Goal: Task Accomplishment & Management: Complete application form

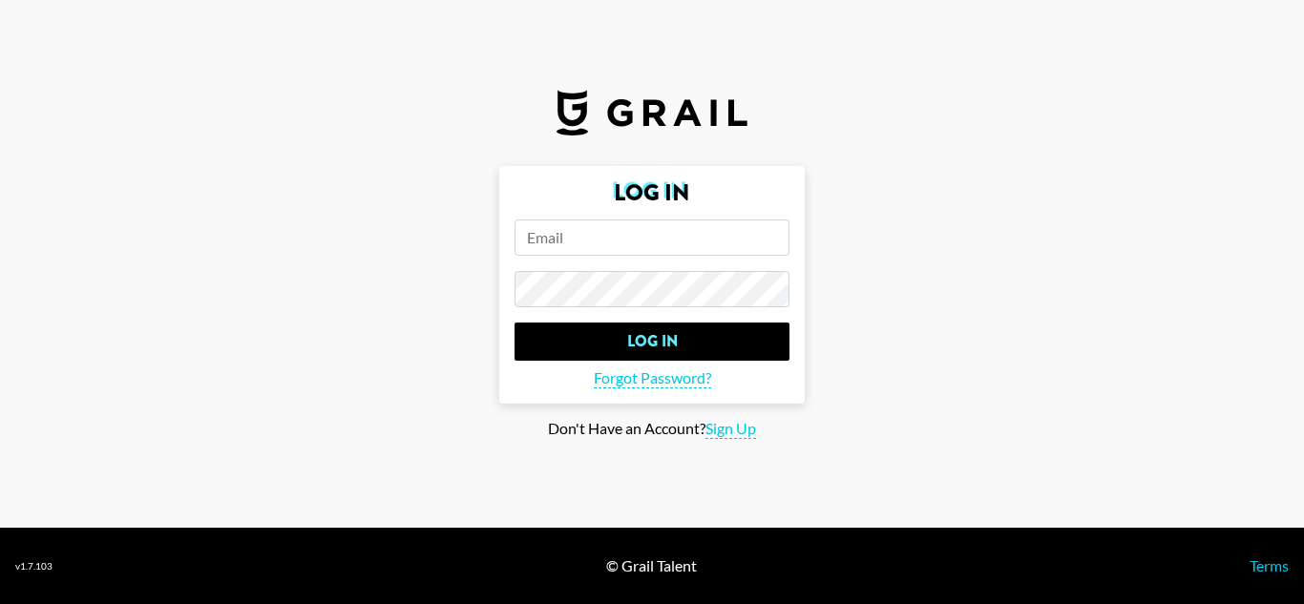
click at [684, 264] on form "Log In Log In Forgot Password?" at bounding box center [652, 285] width 306 height 238
click at [677, 239] on input "email" at bounding box center [652, 238] width 275 height 36
click at [734, 432] on span "Sign Up" at bounding box center [731, 429] width 51 height 20
type input "Sign Up"
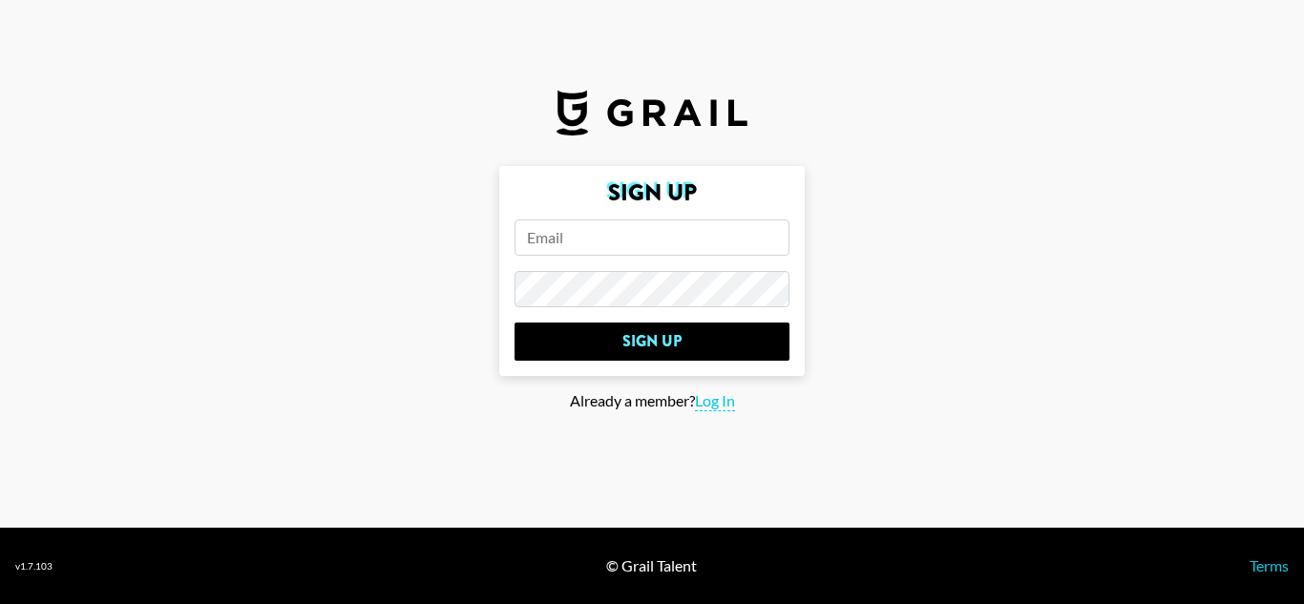
click at [624, 243] on input "email" at bounding box center [652, 238] width 275 height 36
paste input "[PERSON_NAME][EMAIL_ADDRESS][DOMAIN_NAME]"
type input "[PERSON_NAME][EMAIL_ADDRESS][DOMAIN_NAME]"
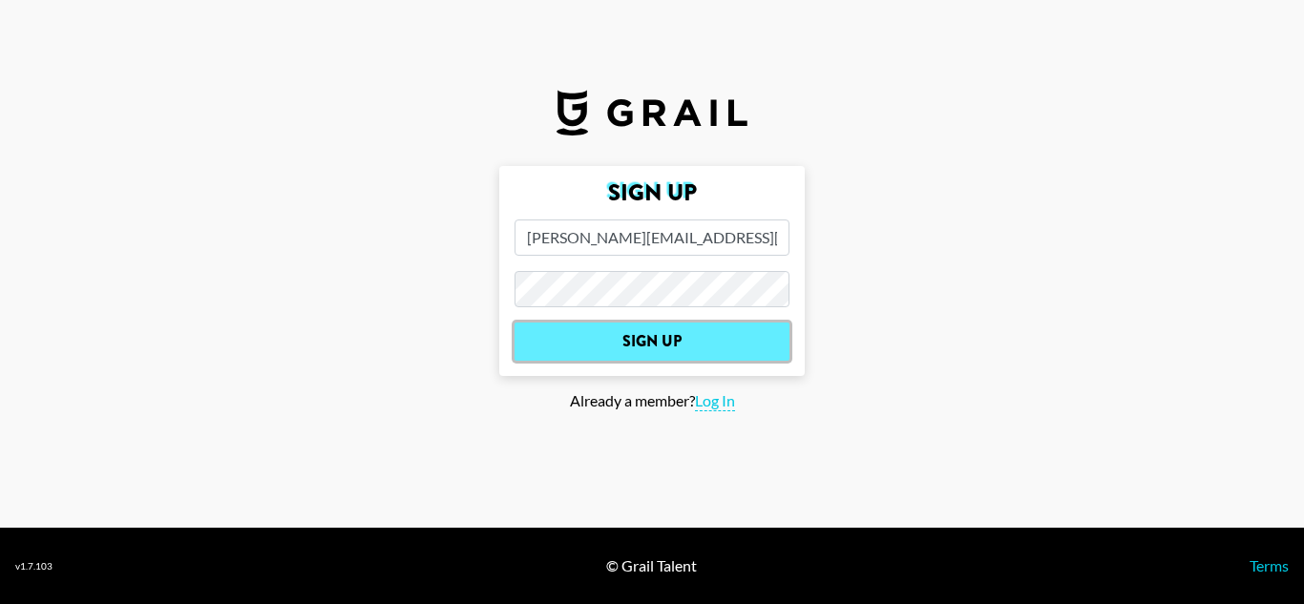
click at [654, 345] on input "Sign Up" at bounding box center [652, 342] width 275 height 38
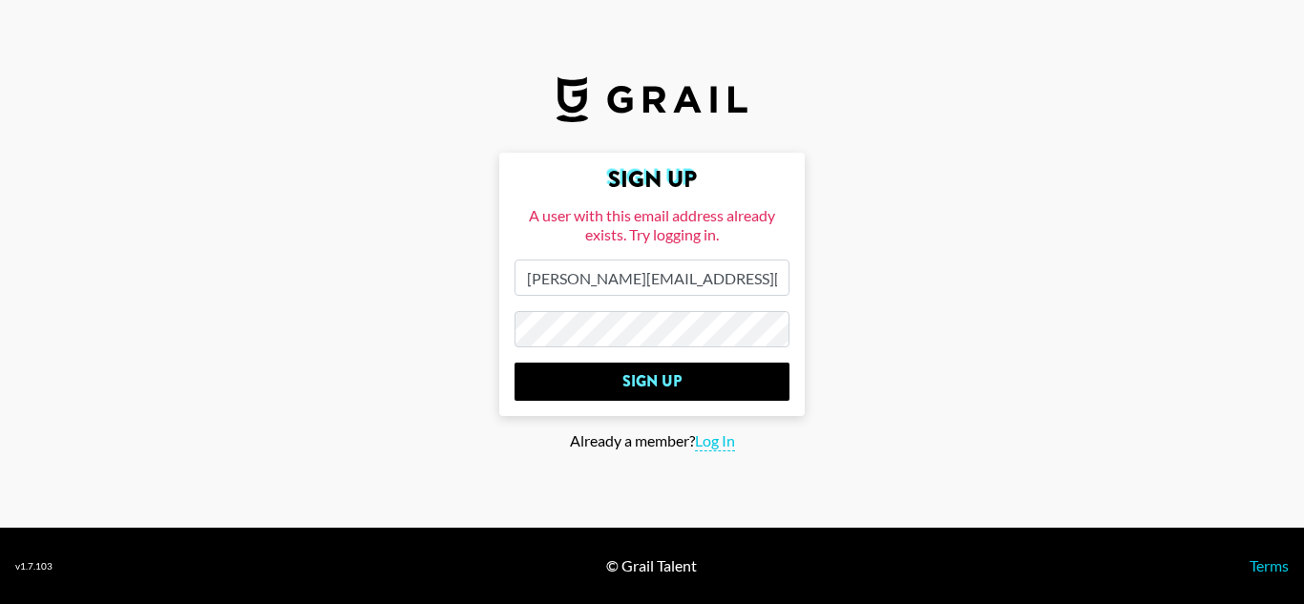
click at [712, 444] on span "Log In" at bounding box center [715, 442] width 40 height 20
type input "Log In"
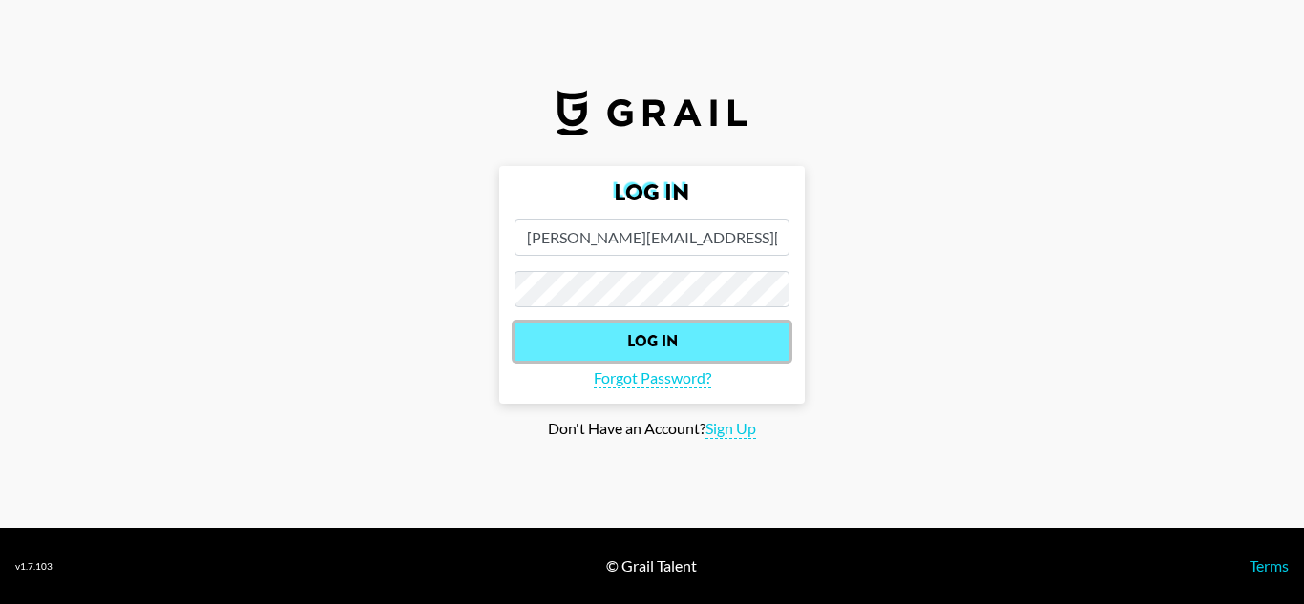
click at [691, 348] on input "Log In" at bounding box center [652, 342] width 275 height 38
